Goal: Information Seeking & Learning: Learn about a topic

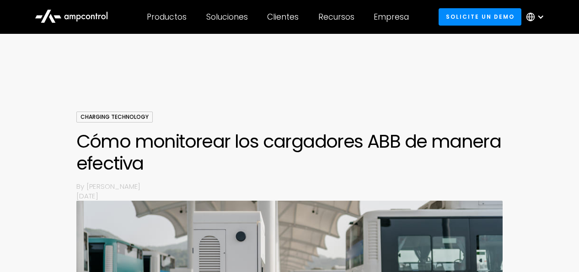
scroll to position [903, 0]
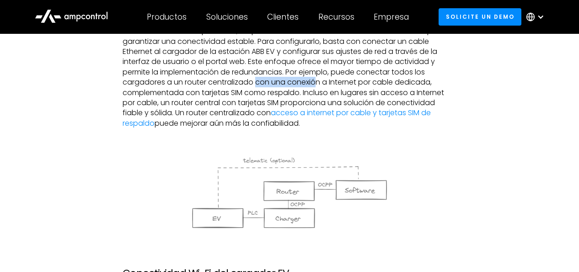
drag, startPoint x: 264, startPoint y: 80, endPoint x: 318, endPoint y: 80, distance: 54.4
click at [318, 80] on p "La mayoría de los cargadores ABB vienen equipados con puertos Ethernet integrad…" at bounding box center [288, 72] width 333 height 112
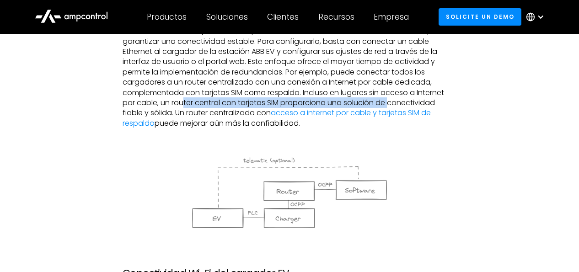
drag, startPoint x: 210, startPoint y: 102, endPoint x: 390, endPoint y: 100, distance: 180.1
click at [390, 100] on p "La mayoría de los cargadores ABB vienen equipados con puertos Ethernet integrad…" at bounding box center [288, 72] width 333 height 112
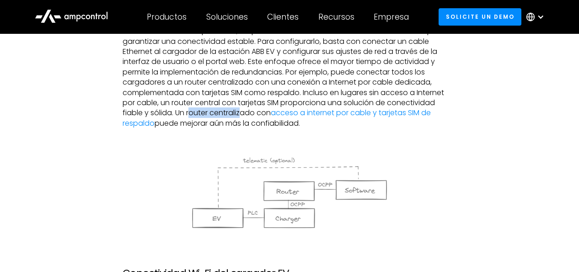
drag, startPoint x: 191, startPoint y: 110, endPoint x: 243, endPoint y: 110, distance: 51.6
click at [243, 110] on p "La mayoría de los cargadores ABB vienen equipados con puertos Ethernet integrad…" at bounding box center [288, 72] width 333 height 112
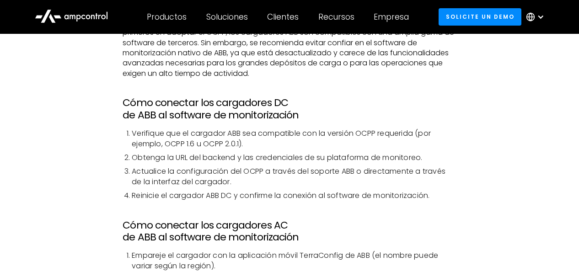
scroll to position [1711, 0]
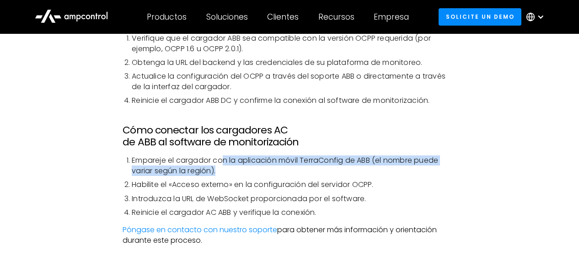
drag, startPoint x: 223, startPoint y: 161, endPoint x: 352, endPoint y: 170, distance: 129.6
click at [352, 170] on li "Empareje el cargador con la aplicación móvil TerraConfig de ABB (el nombre pued…" at bounding box center [294, 165] width 324 height 21
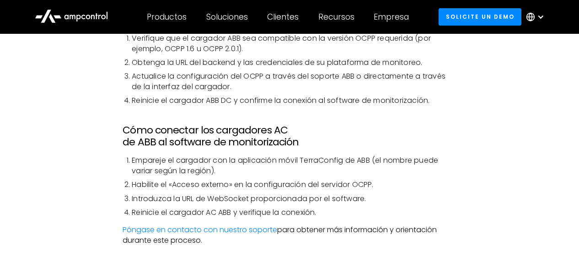
click at [341, 170] on li "Empareje el cargador con la aplicación móvil TerraConfig de ABB (el nombre pued…" at bounding box center [294, 165] width 324 height 21
drag, startPoint x: 197, startPoint y: 185, endPoint x: 220, endPoint y: 185, distance: 22.9
click at [220, 185] on li "Habilite el «Acceso externo» en la configuración del servidor OCPP." at bounding box center [294, 185] width 324 height 10
drag, startPoint x: 252, startPoint y: 185, endPoint x: 306, endPoint y: 185, distance: 54.4
click at [306, 185] on li "Habilite el «Acceso externo» en la configuración del servidor OCPP." at bounding box center [294, 185] width 324 height 10
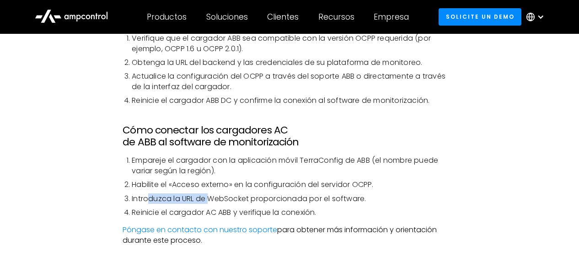
drag, startPoint x: 161, startPoint y: 200, endPoint x: 210, endPoint y: 200, distance: 48.9
click at [210, 200] on li "Introduzca la URL de WebSocket proporcionada por el software." at bounding box center [294, 199] width 324 height 10
click at [214, 198] on li "Introduzca la URL de WebSocket proporcionada por el software." at bounding box center [294, 199] width 324 height 10
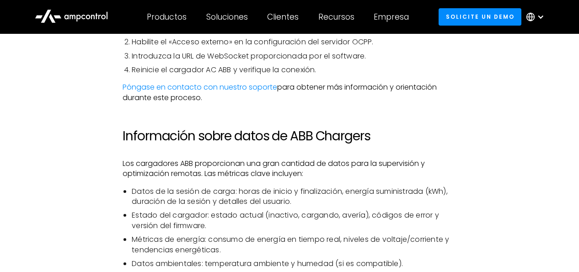
scroll to position [1901, 0]
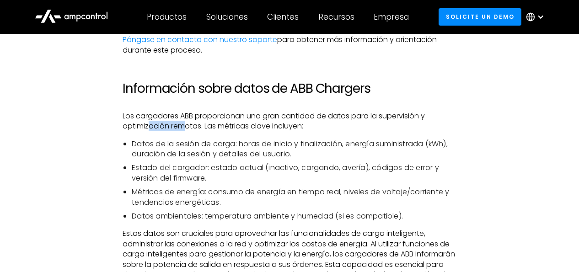
drag, startPoint x: 151, startPoint y: 124, endPoint x: 187, endPoint y: 123, distance: 36.1
click at [187, 123] on p "Los cargadores ABB proporcionan una gran cantidad de datos para la supervisión …" at bounding box center [288, 121] width 333 height 21
drag, startPoint x: 153, startPoint y: 144, endPoint x: 234, endPoint y: 142, distance: 80.4
click at [234, 142] on li "Datos de la sesión de carga: horas de inicio y finalización, energía suministra…" at bounding box center [294, 149] width 324 height 21
drag, startPoint x: 162, startPoint y: 155, endPoint x: 203, endPoint y: 155, distance: 41.1
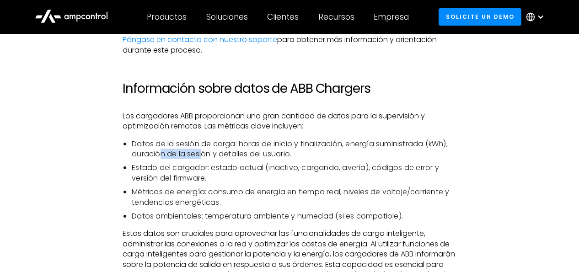
click at [203, 155] on li "Datos de la sesión de carga: horas de inicio y finalización, energía suministra…" at bounding box center [294, 149] width 324 height 21
drag, startPoint x: 149, startPoint y: 169, endPoint x: 215, endPoint y: 169, distance: 65.8
click at [215, 169] on li "Estado del cargador: estado actual (inactivo, cargando, avería), códigos de err…" at bounding box center [294, 173] width 324 height 21
drag, startPoint x: 142, startPoint y: 177, endPoint x: 163, endPoint y: 177, distance: 21.0
click at [163, 177] on li "Estado del cargador: estado actual (inactivo, cargando, avería), códigos de err…" at bounding box center [294, 173] width 324 height 21
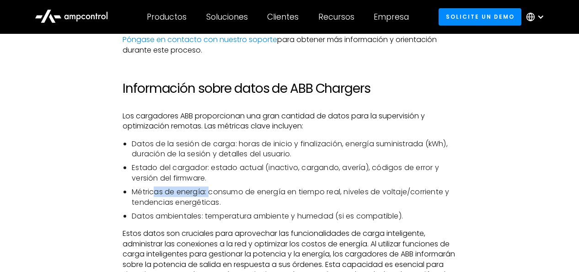
drag, startPoint x: 154, startPoint y: 192, endPoint x: 225, endPoint y: 192, distance: 71.3
click at [217, 193] on li "Métricas de energía: consumo de energía en tiempo real, niveles de voltaje/corr…" at bounding box center [294, 197] width 324 height 21
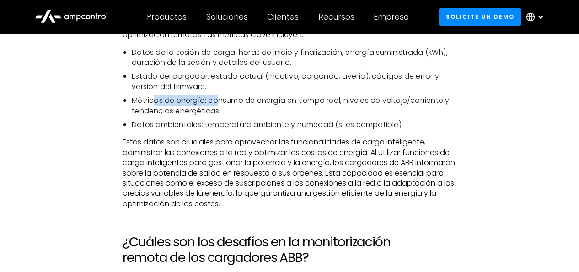
scroll to position [1996, 0]
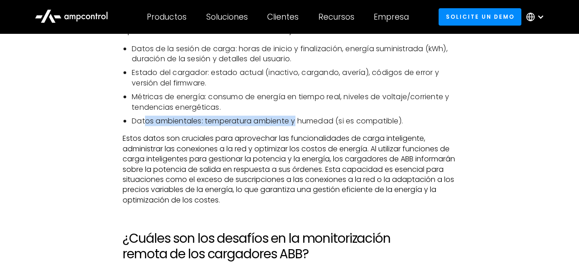
drag, startPoint x: 147, startPoint y: 122, endPoint x: 298, endPoint y: 122, distance: 151.7
click at [298, 122] on li "Datos ambientales: temperatura ambiente y humedad (si es compatible)." at bounding box center [294, 121] width 324 height 10
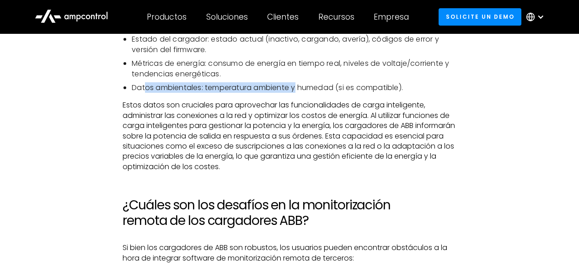
scroll to position [2044, 0]
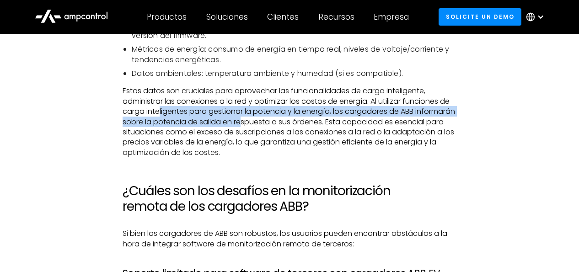
drag, startPoint x: 160, startPoint y: 112, endPoint x: 284, endPoint y: 118, distance: 123.5
click at [284, 118] on p "Estos datos son cruciales para aprovechar las funcionalidades de carga intelige…" at bounding box center [288, 122] width 333 height 72
click at [201, 118] on p "Estos datos son cruciales para aprovechar las funcionalidades de carga intelige…" at bounding box center [288, 122] width 333 height 72
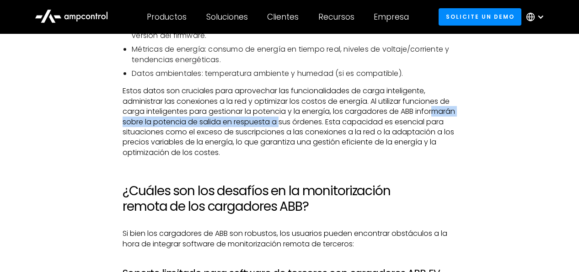
drag, startPoint x: 138, startPoint y: 122, endPoint x: 324, endPoint y: 127, distance: 186.1
click at [324, 127] on p "Estos datos son cruciales para aprovechar las funcionalidades de carga intelige…" at bounding box center [288, 122] width 333 height 72
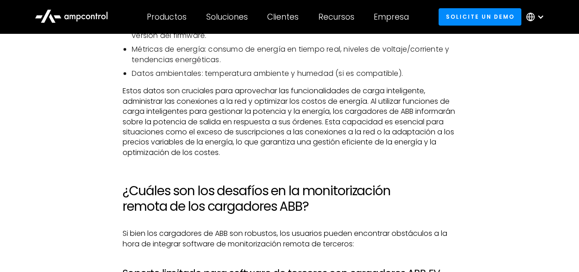
click at [310, 128] on p "Estos datos son cruciales para aprovechar las funcionalidades de carga intelige…" at bounding box center [288, 122] width 333 height 72
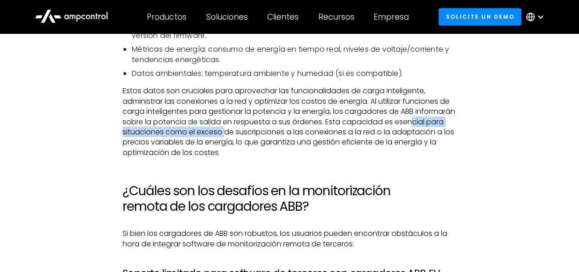
drag, startPoint x: 138, startPoint y: 131, endPoint x: 276, endPoint y: 136, distance: 137.6
click at [276, 136] on p "Estos datos son cruciales para aprovechar las funcionalidades de carga intelige…" at bounding box center [288, 122] width 333 height 72
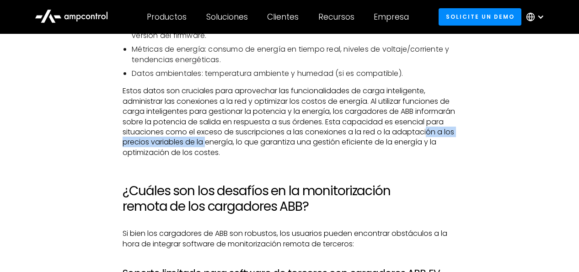
drag, startPoint x: 157, startPoint y: 143, endPoint x: 272, endPoint y: 139, distance: 115.2
click at [272, 139] on p "Estos datos son cruciales para aprovechar las funcionalidades de carga intelige…" at bounding box center [288, 122] width 333 height 72
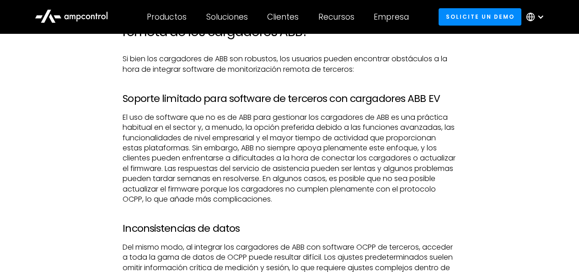
scroll to position [2234, 0]
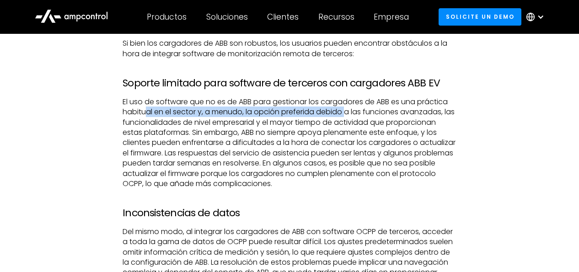
drag, startPoint x: 144, startPoint y: 111, endPoint x: 346, endPoint y: 114, distance: 202.0
click at [346, 114] on p "El uso de software que no es de ABB para gestionar los cargadores de ABB es una…" at bounding box center [288, 143] width 333 height 92
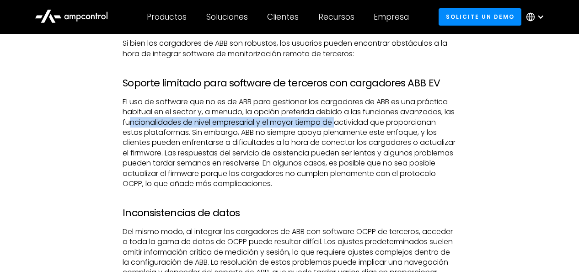
drag, startPoint x: 141, startPoint y: 122, endPoint x: 351, endPoint y: 123, distance: 209.3
click at [351, 123] on p "El uso de software que no es de ABB para gestionar los cargadores de ABB es una…" at bounding box center [288, 143] width 333 height 92
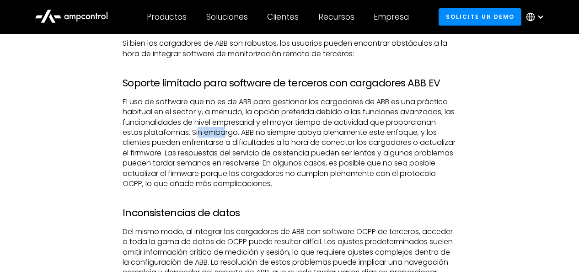
drag, startPoint x: 207, startPoint y: 135, endPoint x: 225, endPoint y: 138, distance: 18.9
click at [225, 138] on p "El uso de software que no es de ABB para gestionar los cargadores de ABB es una…" at bounding box center [288, 143] width 333 height 92
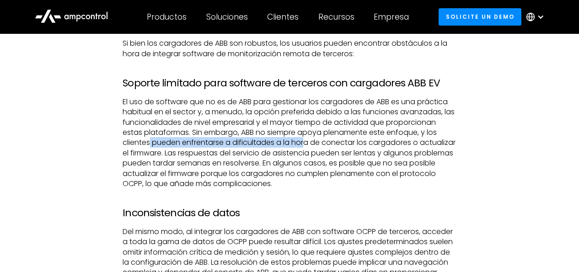
drag, startPoint x: 151, startPoint y: 143, endPoint x: 308, endPoint y: 145, distance: 156.3
click at [308, 145] on p "El uso de software que no es de ABB para gestionar los cargadores de ABB es una…" at bounding box center [288, 143] width 333 height 92
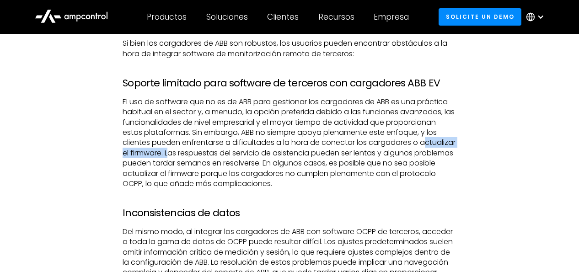
drag, startPoint x: 148, startPoint y: 154, endPoint x: 209, endPoint y: 156, distance: 61.3
click at [209, 156] on p "El uso de software que no es de ABB para gestionar los cargadores de ABB es una…" at bounding box center [288, 143] width 333 height 92
click at [209, 157] on p "El uso de software que no es de ABB para gestionar los cargadores de ABB es una…" at bounding box center [288, 143] width 333 height 92
drag, startPoint x: 221, startPoint y: 155, endPoint x: 245, endPoint y: 155, distance: 23.8
click at [245, 155] on p "El uso de software que no es de ABB para gestionar los cargadores de ABB es una…" at bounding box center [288, 143] width 333 height 92
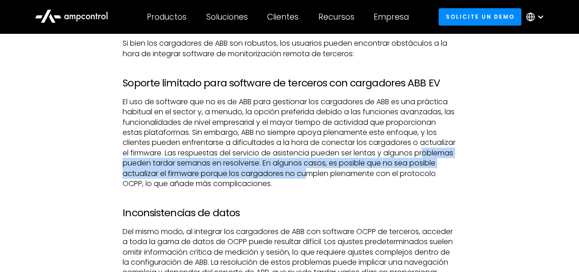
drag, startPoint x: 133, startPoint y: 163, endPoint x: 336, endPoint y: 169, distance: 203.0
click at [335, 169] on p "El uso de software que no es de ABB para gestionar los cargadores de ABB es una…" at bounding box center [288, 143] width 333 height 92
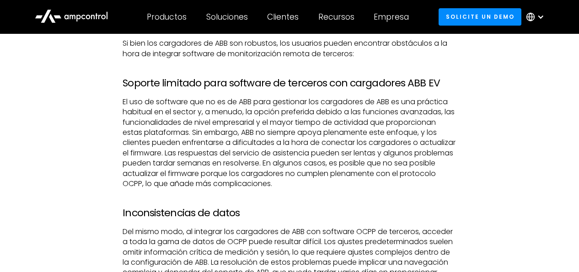
click at [233, 180] on p "El uso de software que no es de ABB para gestionar los cargadores de ABB es una…" at bounding box center [288, 143] width 333 height 92
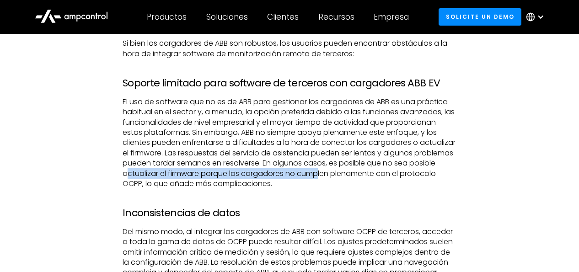
drag, startPoint x: 158, startPoint y: 171, endPoint x: 348, endPoint y: 176, distance: 190.2
click at [348, 176] on p "El uso de software que no es de ABB para gestionar los cargadores de ABB es una…" at bounding box center [288, 143] width 333 height 92
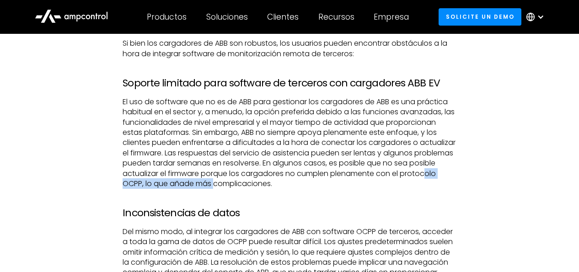
drag, startPoint x: 159, startPoint y: 183, endPoint x: 253, endPoint y: 183, distance: 94.1
click at [253, 183] on p "El uso de software que no es de ABB para gestionar los cargadores de ABB es una…" at bounding box center [288, 143] width 333 height 92
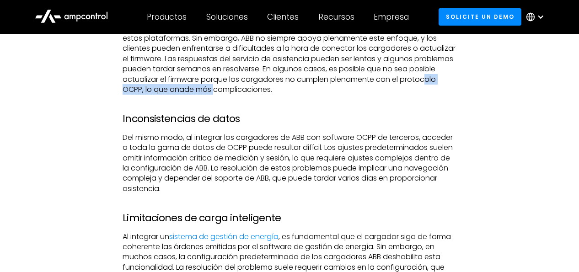
scroll to position [2329, 0]
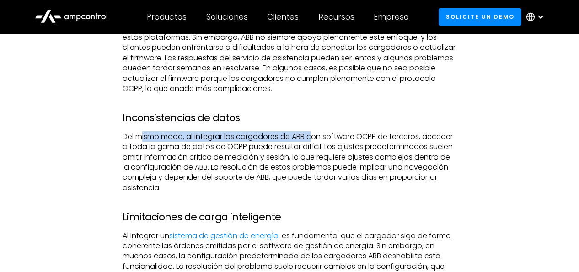
drag, startPoint x: 142, startPoint y: 137, endPoint x: 314, endPoint y: 136, distance: 171.8
click at [314, 136] on p "Del mismo modo, al integrar los cargadores de ABB con software OCPP de terceros…" at bounding box center [288, 162] width 333 height 61
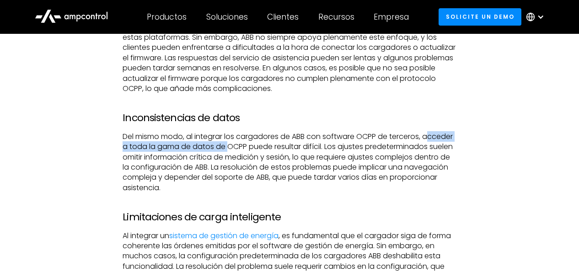
drag, startPoint x: 130, startPoint y: 149, endPoint x: 263, endPoint y: 147, distance: 132.5
click at [263, 147] on p "Del mismo modo, al integrar los cargadores de ABB con software OCPP de terceros…" at bounding box center [288, 162] width 333 height 61
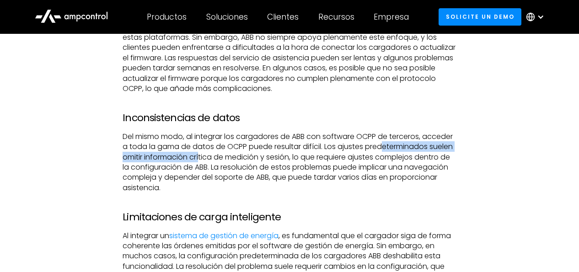
drag, startPoint x: 138, startPoint y: 160, endPoint x: 292, endPoint y: 157, distance: 154.5
click at [292, 157] on p "Del mismo modo, al integrar los cargadores de ABB con software OCPP de terceros…" at bounding box center [288, 162] width 333 height 61
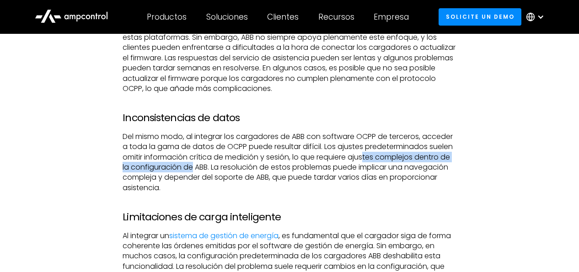
drag, startPoint x: 137, startPoint y: 169, endPoint x: 298, endPoint y: 164, distance: 161.9
click at [298, 164] on p "Del mismo modo, al integrar los cargadores de ABB con software OCPP de terceros…" at bounding box center [288, 162] width 333 height 61
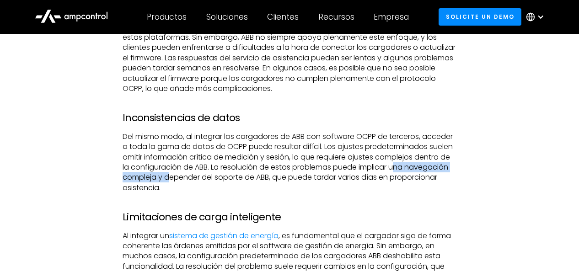
drag, startPoint x: 183, startPoint y: 181, endPoint x: 289, endPoint y: 182, distance: 105.6
click at [289, 182] on p "Del mismo modo, al integrar los cargadores de ABB con software OCPP de terceros…" at bounding box center [288, 162] width 333 height 61
drag, startPoint x: 202, startPoint y: 186, endPoint x: 236, endPoint y: 186, distance: 33.8
click at [236, 186] on p "Del mismo modo, al integrar los cargadores de ABB con software OCPP de terceros…" at bounding box center [288, 162] width 333 height 61
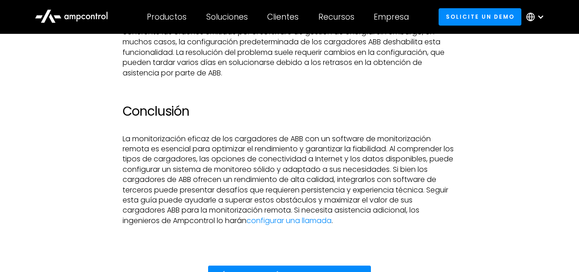
scroll to position [2567, 0]
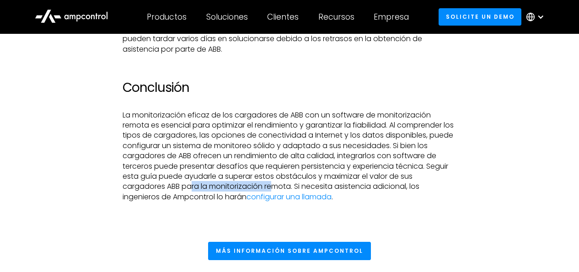
drag, startPoint x: 191, startPoint y: 187, endPoint x: 276, endPoint y: 186, distance: 85.0
click at [276, 186] on p "La monitorización eficaz de los cargadores de ABB con un software de monitoriza…" at bounding box center [288, 156] width 333 height 92
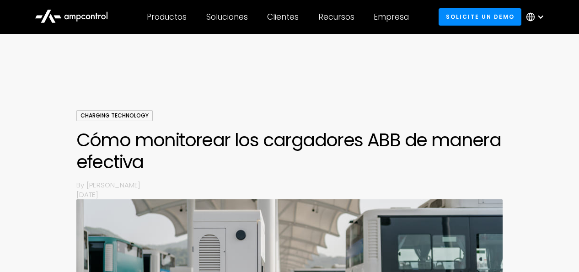
scroll to position [0, 0]
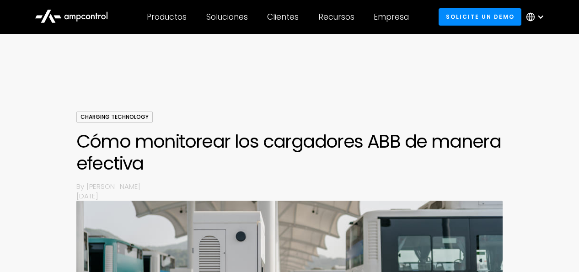
click at [69, 18] on icon at bounding box center [71, 16] width 73 height 22
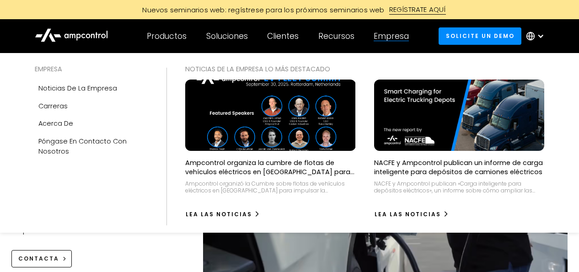
click at [393, 34] on div "Empresa" at bounding box center [390, 36] width 35 height 10
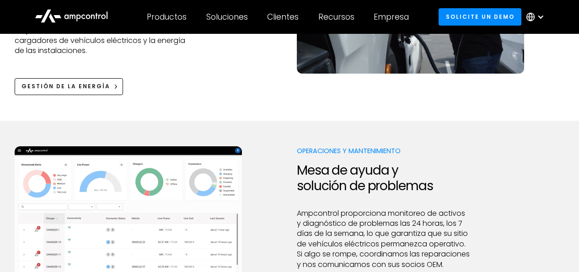
scroll to position [570, 0]
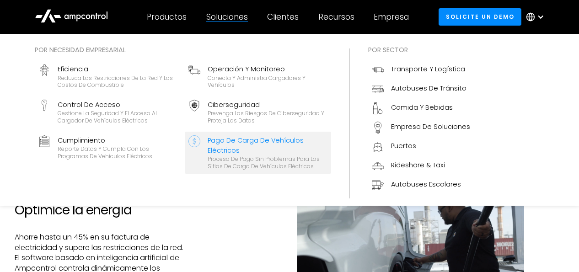
click at [254, 144] on div "Pago de carga de vehículos eléctricos" at bounding box center [267, 145] width 120 height 21
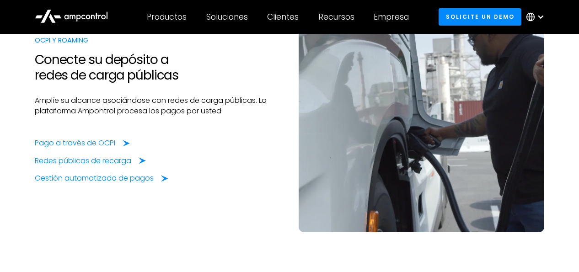
scroll to position [1759, 0]
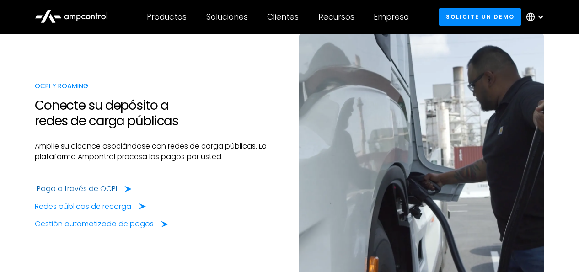
click at [100, 184] on div "Pago a través de OCPI" at bounding box center [77, 189] width 80 height 10
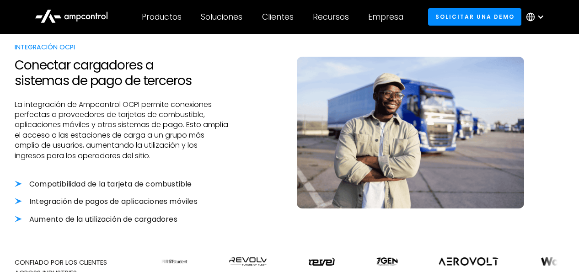
scroll to position [295, 0]
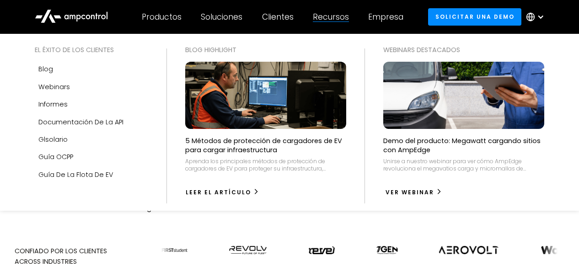
click at [415, 193] on div "ver webinar" at bounding box center [409, 192] width 48 height 8
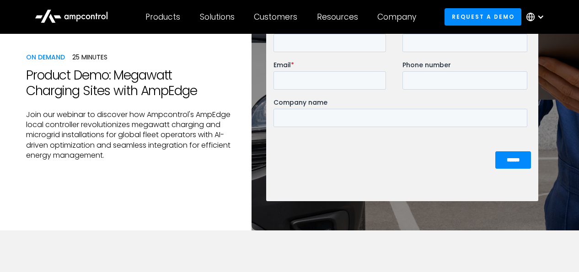
scroll to position [48, 0]
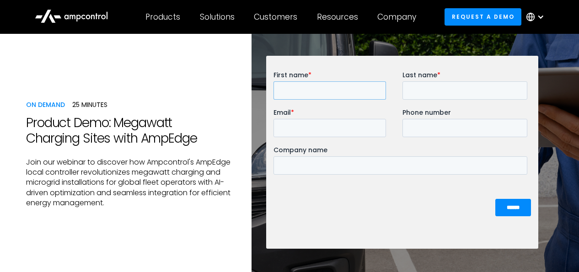
click at [303, 86] on input "First name *" at bounding box center [329, 90] width 112 height 18
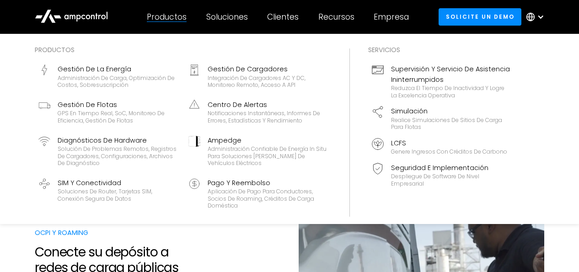
scroll to position [1477, 0]
